Goal: Task Accomplishment & Management: Use online tool/utility

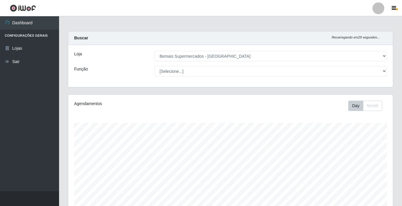
select select "250"
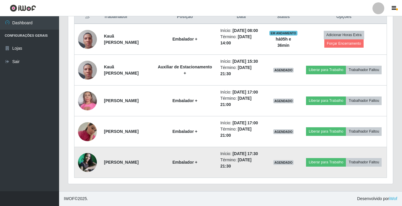
scroll to position [123, 325]
click at [88, 154] on img at bounding box center [87, 162] width 19 height 19
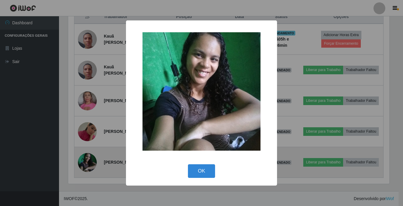
click at [88, 154] on div "× OK Cancel" at bounding box center [201, 103] width 403 height 206
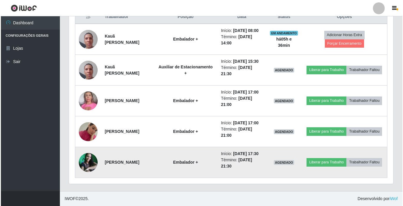
scroll to position [207, 0]
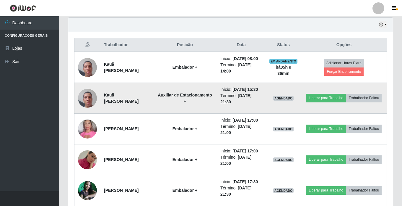
click at [86, 107] on img at bounding box center [87, 97] width 19 height 25
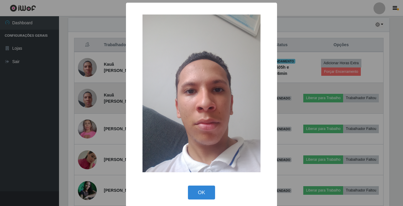
click at [86, 107] on div "× OK Cancel" at bounding box center [201, 103] width 403 height 206
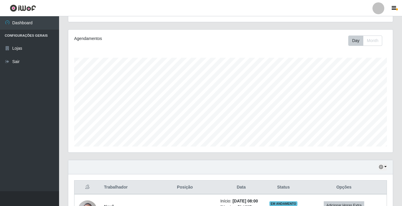
scroll to position [30, 0]
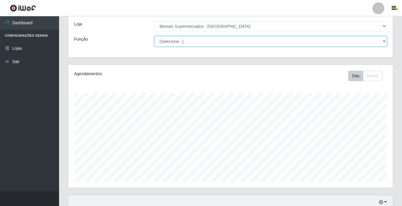
click at [192, 43] on select "[Selecione...] ASG ASG + ASG ++ Auxiliar de Estacionamento Auxiliar de Estacion…" at bounding box center [270, 41] width 232 height 10
click at [154, 36] on select "[Selecione...] ASG ASG + ASG ++ Auxiliar de Estacionamento Auxiliar de Estacion…" at bounding box center [270, 41] width 232 height 10
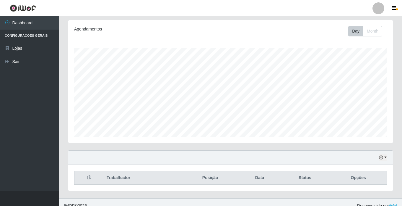
scroll to position [81, 0]
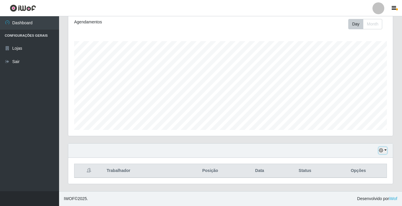
click at [381, 150] on icon "button" at bounding box center [381, 150] width 4 height 4
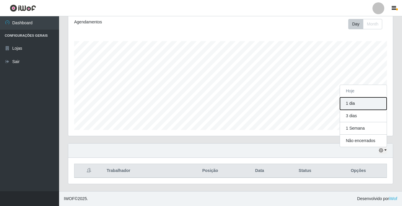
click at [363, 106] on button "1 dia" at bounding box center [363, 103] width 47 height 12
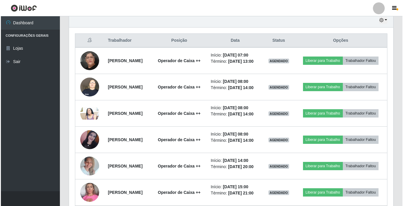
scroll to position [209, 0]
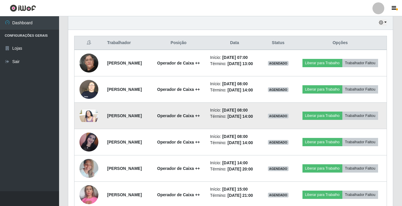
click at [89, 122] on img at bounding box center [88, 115] width 19 height 13
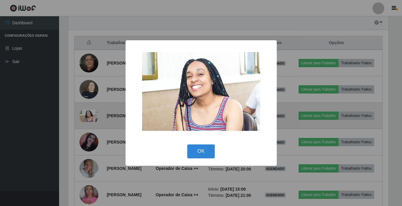
scroll to position [123, 322]
click at [89, 124] on div "× OK Cancel" at bounding box center [201, 103] width 403 height 206
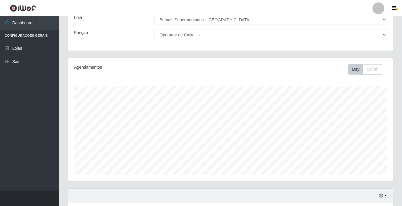
scroll to position [2, 0]
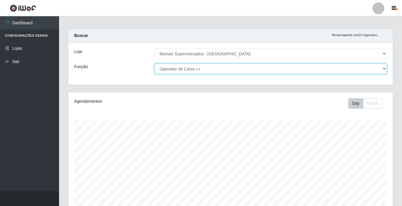
click at [198, 68] on select "[Selecione...] ASG ASG + ASG ++ Auxiliar de Estacionamento Auxiliar de Estacion…" at bounding box center [270, 68] width 232 height 10
click at [154, 63] on select "[Selecione...] ASG ASG + ASG ++ Auxiliar de Estacionamento Auxiliar de Estacion…" at bounding box center [270, 68] width 232 height 10
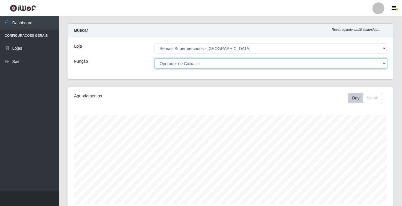
scroll to position [0, 0]
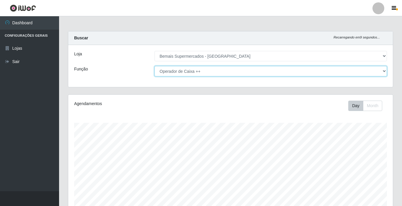
drag, startPoint x: 214, startPoint y: 73, endPoint x: 212, endPoint y: 77, distance: 4.8
click at [214, 73] on select "[Selecione...] ASG ASG + ASG ++ Auxiliar de Estacionamento Auxiliar de Estacion…" at bounding box center [270, 71] width 232 height 10
select select "[Selecione...]"
click at [154, 66] on select "[Selecione...] ASG ASG + ASG ++ Auxiliar de Estacionamento Auxiliar de Estacion…" at bounding box center [270, 71] width 232 height 10
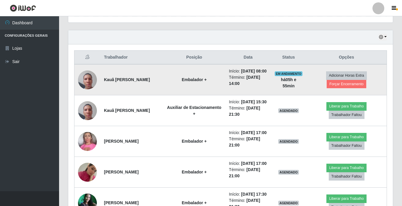
scroll to position [141, 0]
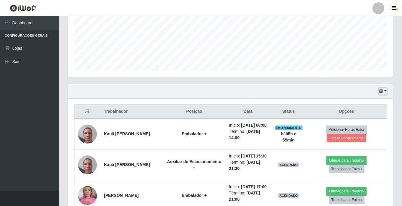
click at [380, 91] on icon "button" at bounding box center [381, 91] width 4 height 4
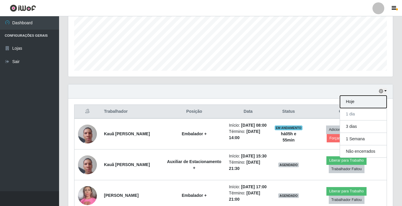
click at [361, 100] on button "Hoje" at bounding box center [363, 101] width 47 height 12
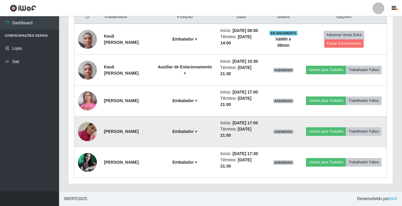
scroll to position [200, 0]
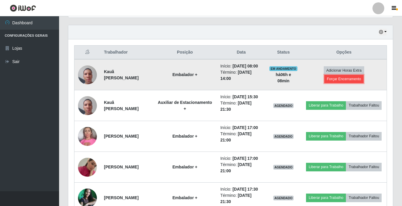
click at [341, 83] on button "Forçar Encerramento" at bounding box center [344, 79] width 40 height 8
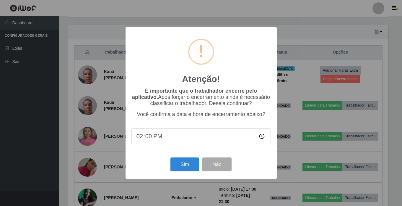
scroll to position [123, 322]
click at [181, 162] on button "Sim" at bounding box center [185, 164] width 29 height 14
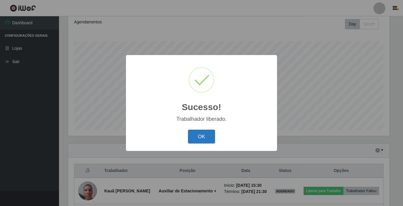
click at [198, 140] on button "OK" at bounding box center [201, 136] width 27 height 14
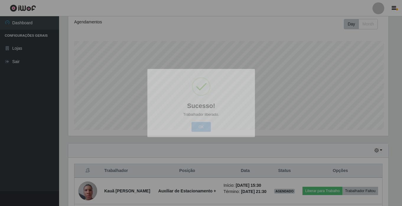
scroll to position [123, 325]
